Goal: Task Accomplishment & Management: Manage account settings

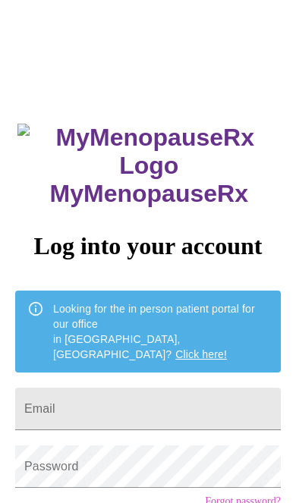
click at [166, 388] on input "Email" at bounding box center [148, 409] width 266 height 43
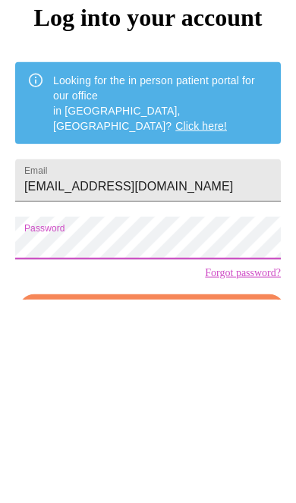
scroll to position [71, 0]
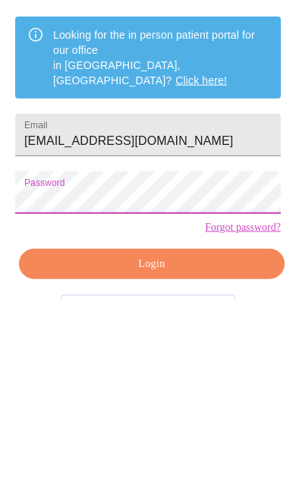
click at [10, 105] on div "MyMenopauseRx Log into your account Looking for the in person patient portal fo…" at bounding box center [148, 287] width 296 height 503
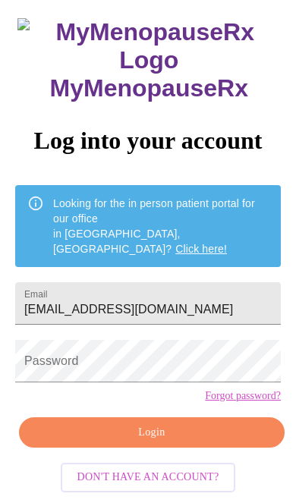
click at [30, 282] on input "[EMAIL_ADDRESS][DOMAIN_NAME]" at bounding box center [148, 303] width 266 height 43
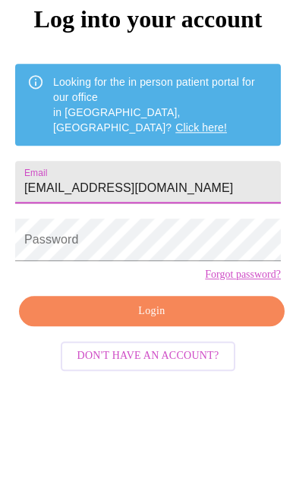
click at [55, 282] on input "[EMAIL_ADDRESS][DOMAIN_NAME]" at bounding box center [148, 303] width 266 height 43
click at [37, 282] on input "[EMAIL_ADDRESS][DOMAIN_NAME]" at bounding box center [148, 303] width 266 height 43
click at [30, 282] on input "[EMAIL_ADDRESS][DOMAIN_NAME]" at bounding box center [148, 303] width 266 height 43
type input "[EMAIL_ADDRESS][DOMAIN_NAME]"
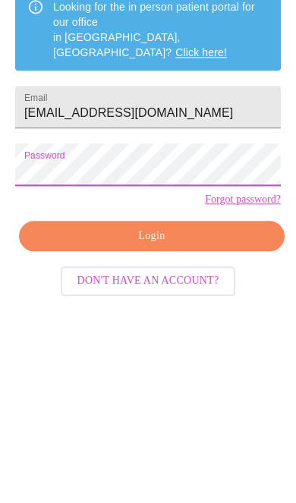
click at [156, 424] on span "Login" at bounding box center [151, 433] width 231 height 19
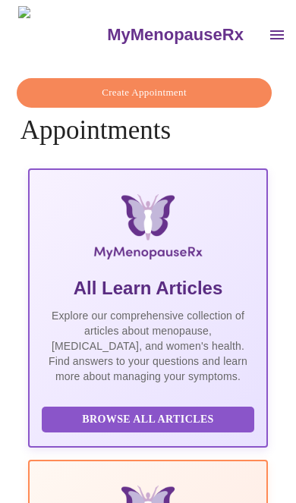
click at [268, 27] on icon "open drawer" at bounding box center [277, 35] width 18 height 18
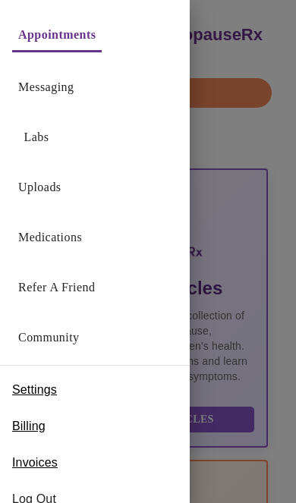
click at [62, 238] on link "Medications" at bounding box center [50, 237] width 64 height 21
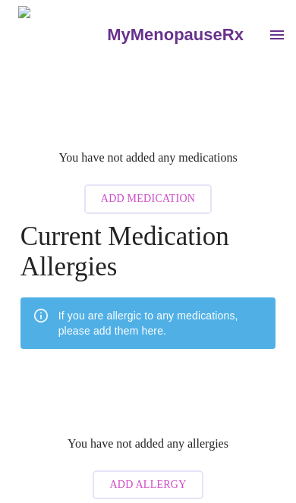
click at [268, 30] on icon "open drawer" at bounding box center [277, 35] width 18 height 18
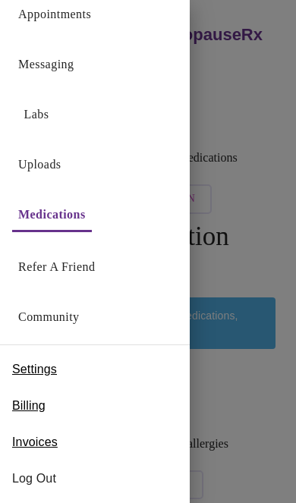
scroll to position [21, 0]
click at [62, 320] on link "Community" at bounding box center [49, 317] width 62 height 21
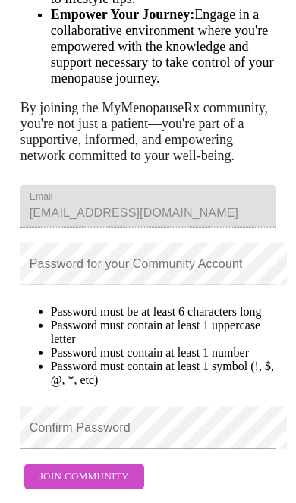
scroll to position [603, 0]
